Goal: Task Accomplishment & Management: Complete application form

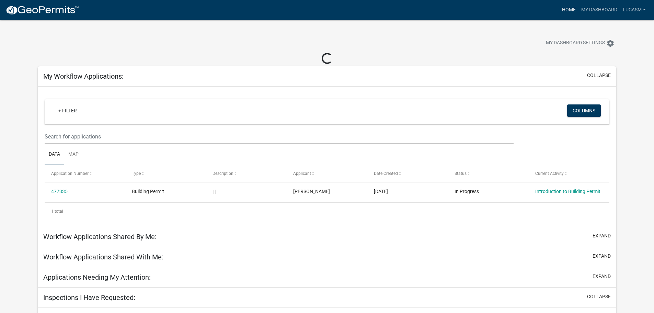
click at [563, 8] on link "Home" at bounding box center [569, 9] width 19 height 13
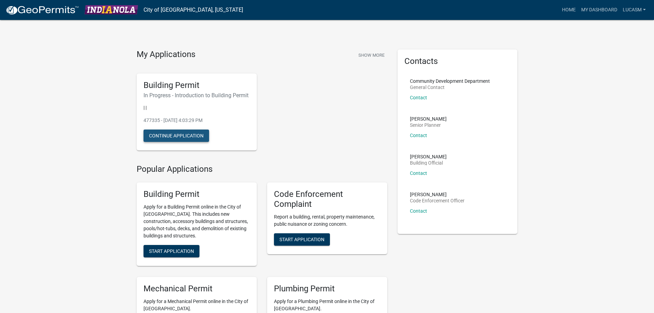
click at [201, 135] on button "Continue Application" at bounding box center [177, 135] width 66 height 12
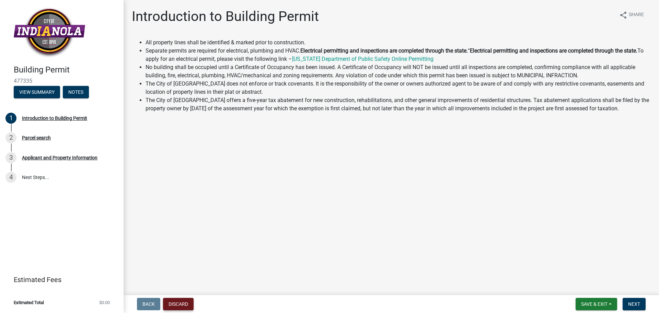
click at [171, 300] on button "Discard" at bounding box center [178, 304] width 31 height 12
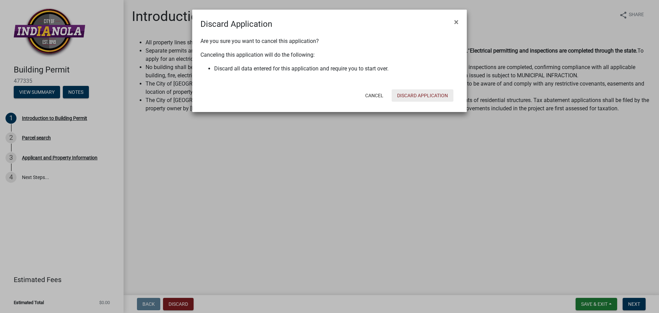
click at [424, 98] on button "Discard Application" at bounding box center [423, 95] width 62 height 12
